Goal: Navigation & Orientation: Understand site structure

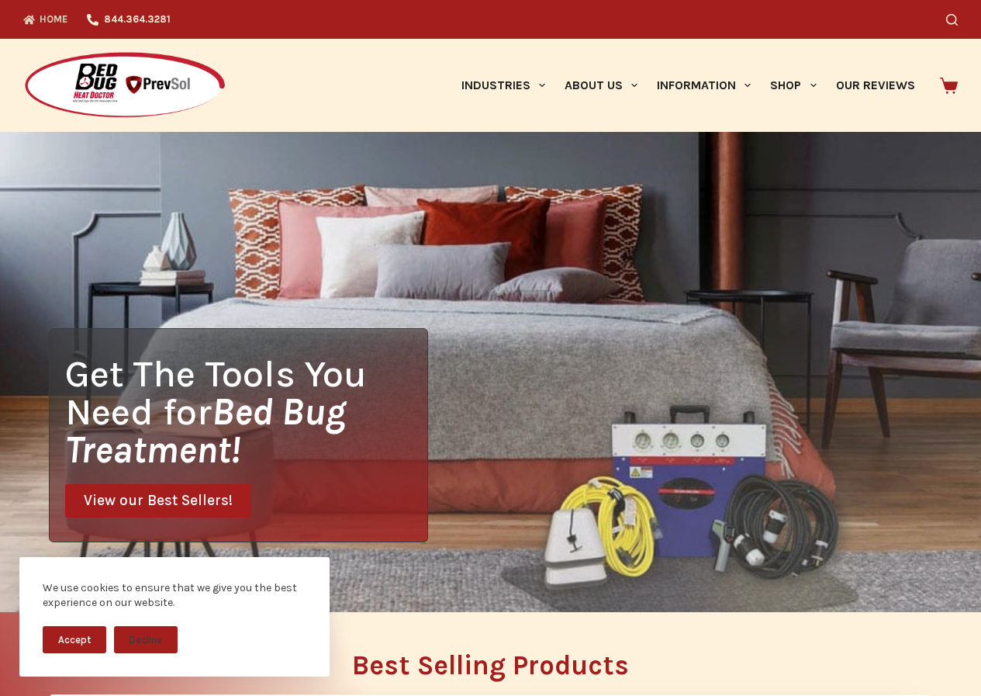
click at [28, 16] on icon "Top Menu" at bounding box center [29, 20] width 12 height 12
click at [842, 247] on div "Get The Tools You Need for Bed Bug Treatment! View our Best Sellers!" at bounding box center [490, 372] width 981 height 480
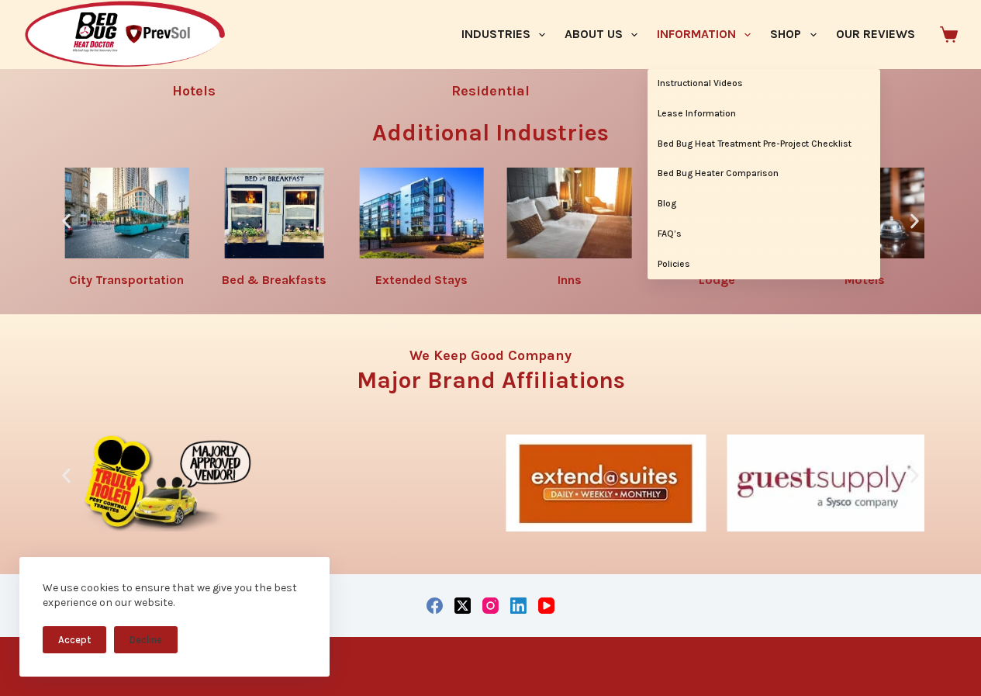
scroll to position [2327, 0]
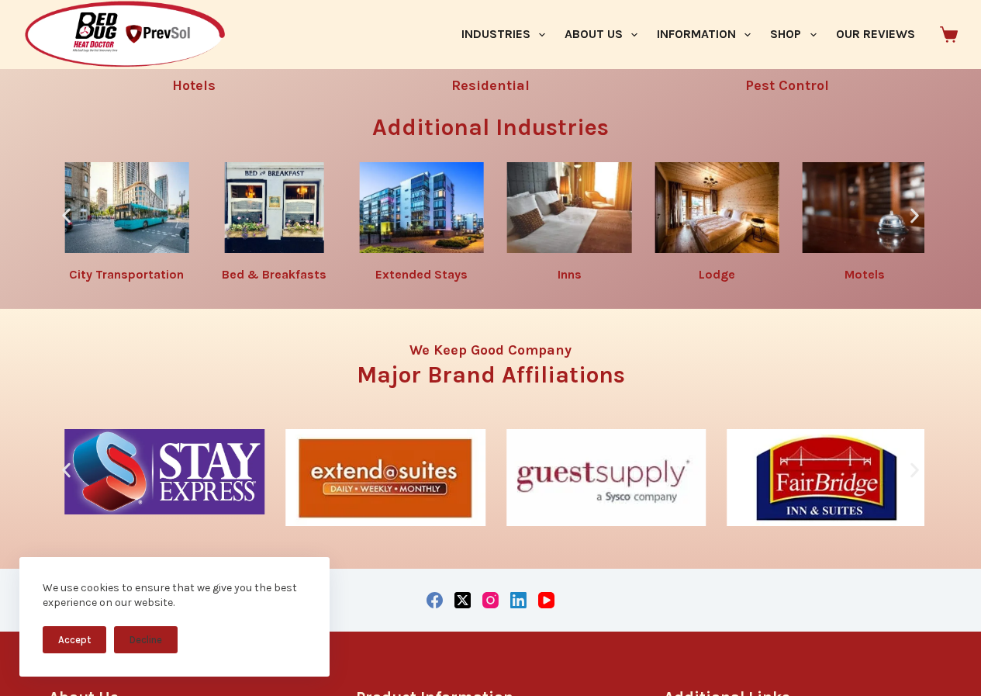
click at [368, 253] on div "3 / 10" at bounding box center [422, 207] width 124 height 91
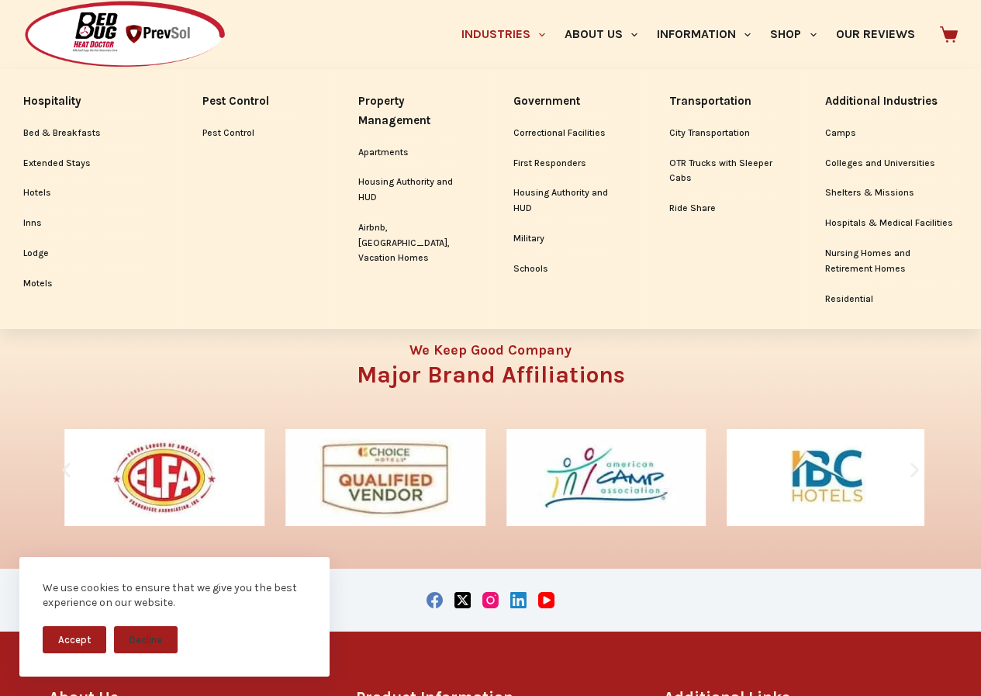
click at [451, 13] on link "Industries" at bounding box center [502, 34] width 103 height 69
